Goal: Information Seeking & Learning: Learn about a topic

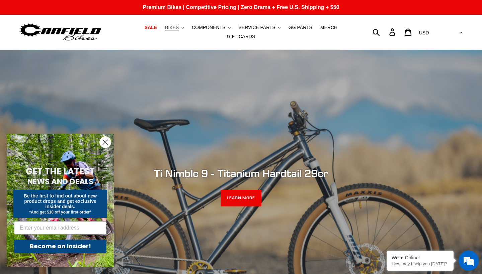
click at [178, 28] on span "BIKES" at bounding box center [172, 28] width 14 height 6
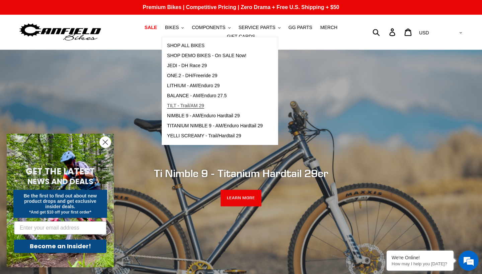
click at [190, 107] on span "TILT - Trail/AM 29" at bounding box center [185, 106] width 37 height 6
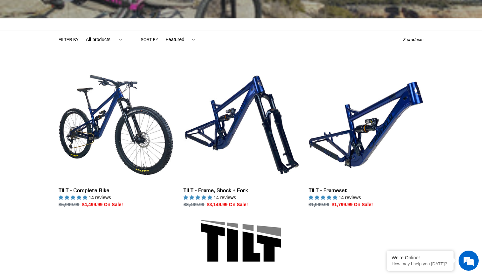
scroll to position [136, 0]
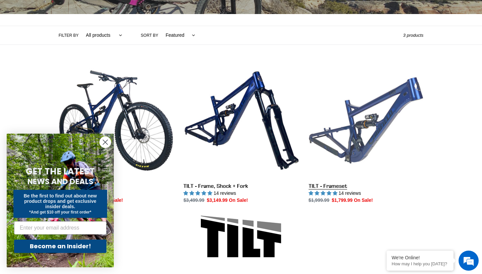
click at [347, 133] on link "TILT - Frameset" at bounding box center [366, 133] width 115 height 141
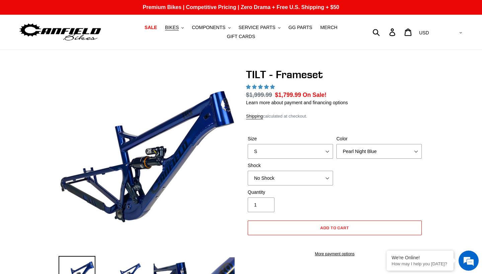
select select "highest-rating"
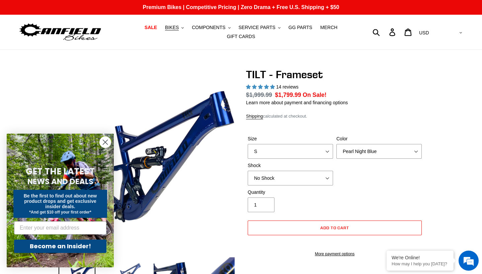
click at [137, 267] on img at bounding box center [123, 274] width 37 height 37
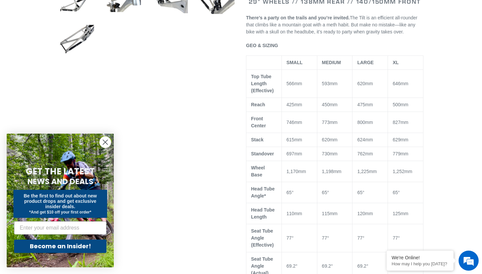
scroll to position [350, 0]
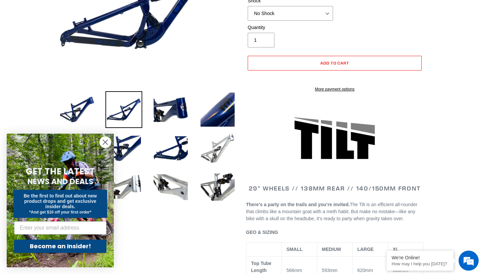
click at [220, 138] on img at bounding box center [217, 148] width 37 height 37
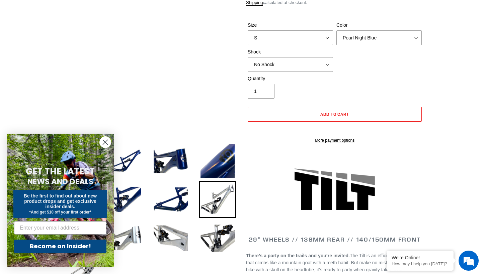
scroll to position [114, 0]
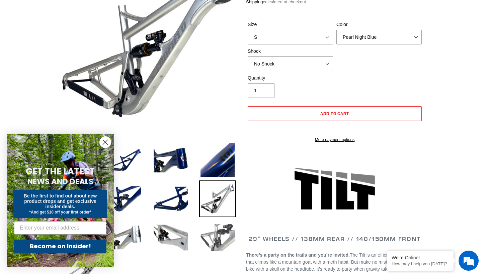
click at [219, 245] on img at bounding box center [217, 238] width 37 height 37
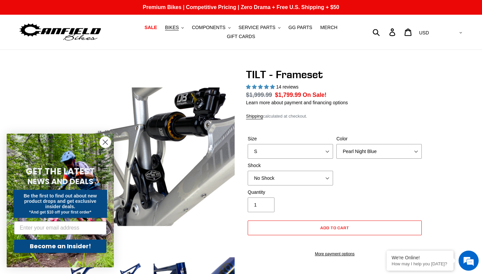
scroll to position [0, 0]
click at [156, 28] on span "SALE" at bounding box center [151, 28] width 12 height 6
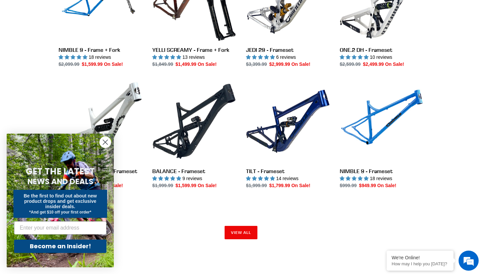
scroll to position [917, 0]
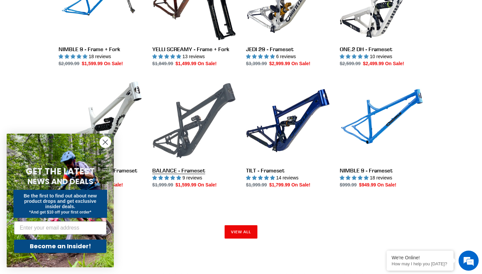
click at [224, 158] on link "BALANCE - Frameset" at bounding box center [194, 134] width 84 height 110
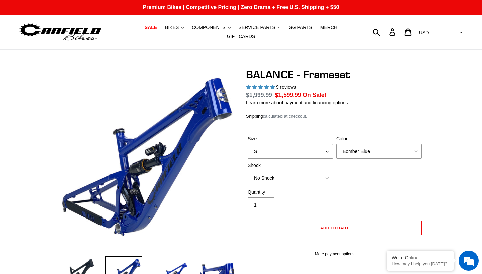
select select "highest-rating"
